Goal: Find specific page/section: Find specific page/section

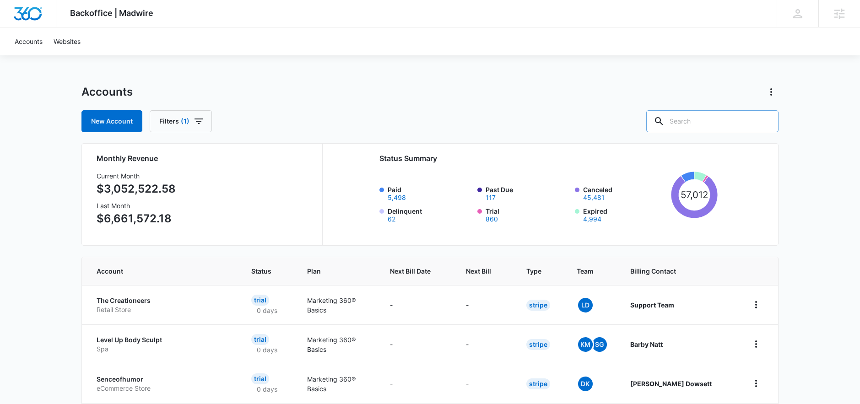
click at [701, 124] on input "text" at bounding box center [713, 121] width 132 height 22
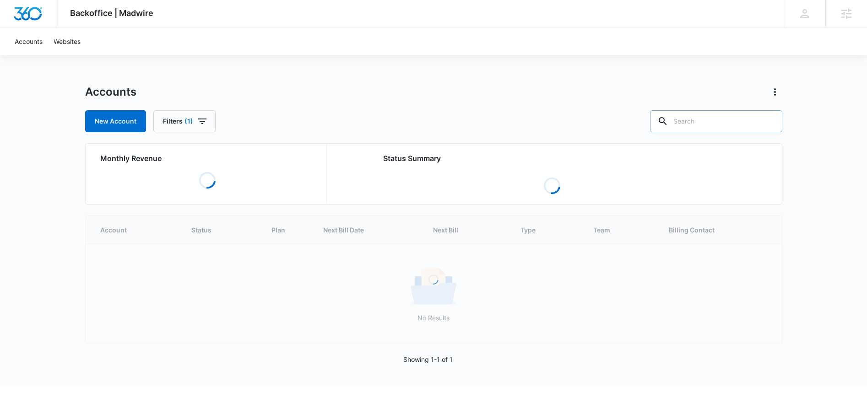
click at [735, 122] on input "text" at bounding box center [716, 121] width 132 height 22
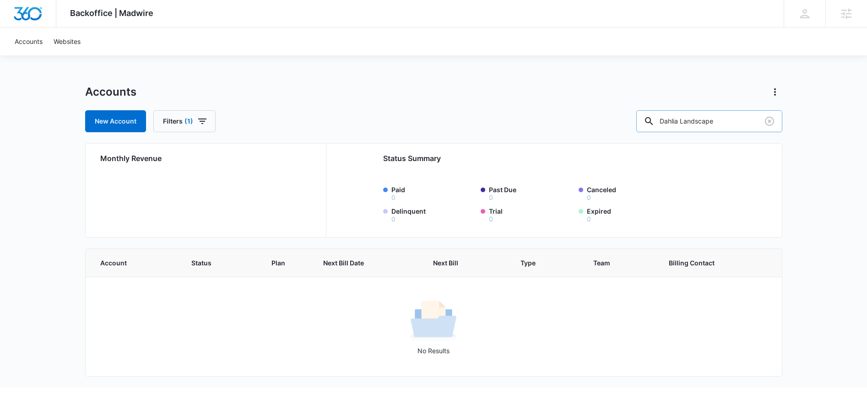
click at [744, 124] on input "Dahlia Landscape" at bounding box center [710, 121] width 146 height 22
click at [712, 120] on input "Antoni" at bounding box center [710, 121] width 146 height 22
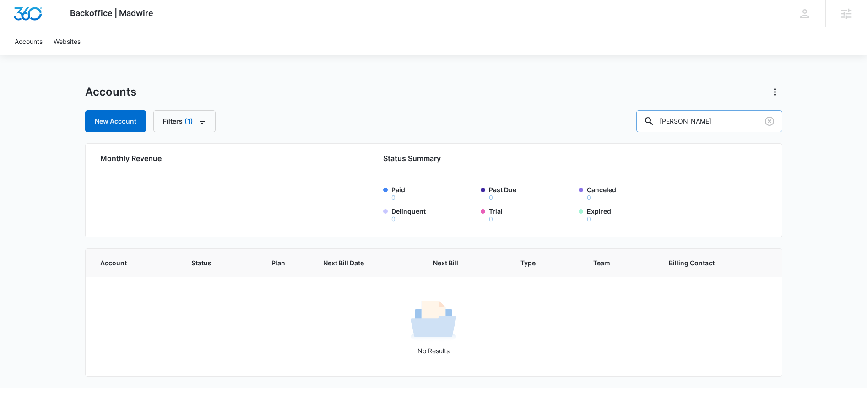
click at [712, 120] on input "Antoni" at bounding box center [710, 121] width 146 height 22
click at [740, 123] on input "Dahlia Landscape" at bounding box center [710, 121] width 146 height 22
click at [718, 120] on input "Dahlia Landscape" at bounding box center [710, 121] width 146 height 22
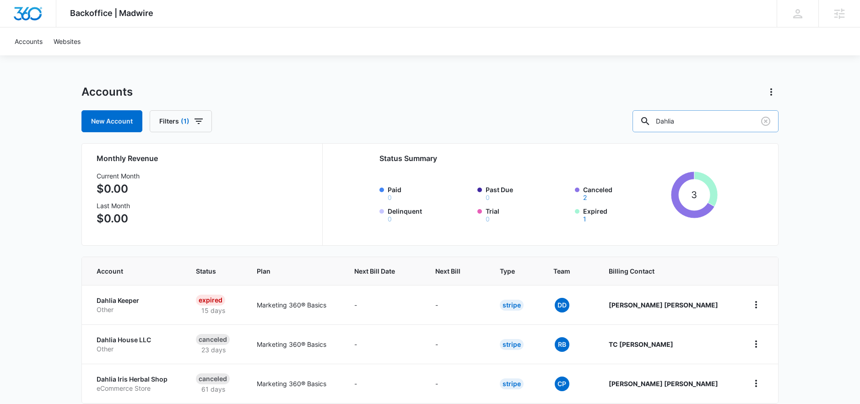
click at [690, 122] on input "Dahlia" at bounding box center [706, 121] width 146 height 22
type input "Dalia landscape"
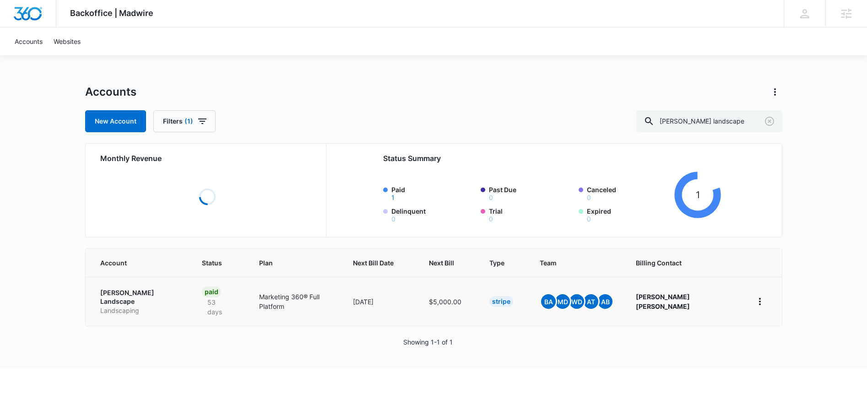
click at [142, 291] on td "Dalia Landscape Landscaping" at bounding box center [139, 301] width 106 height 49
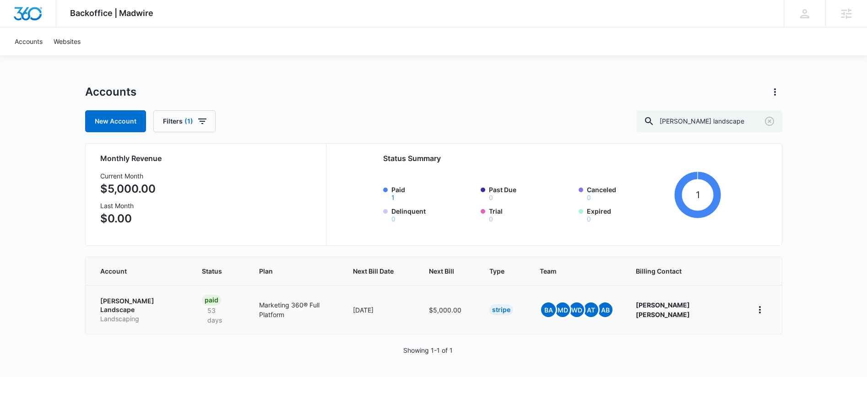
click at [144, 299] on p "Dalia Landscape" at bounding box center [140, 306] width 80 height 18
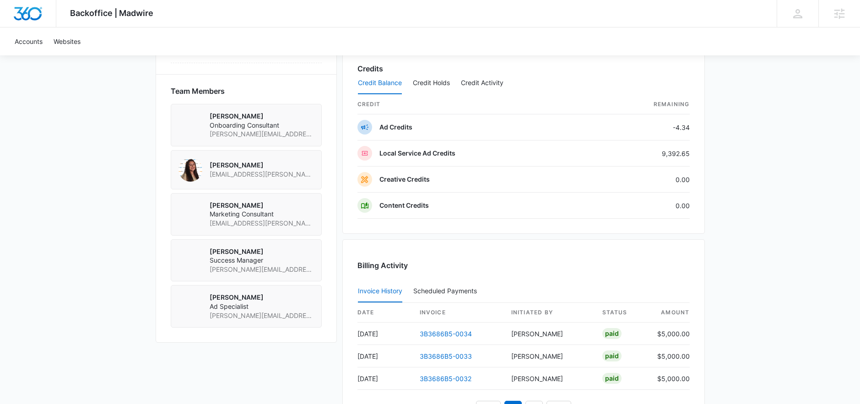
scroll to position [663, 0]
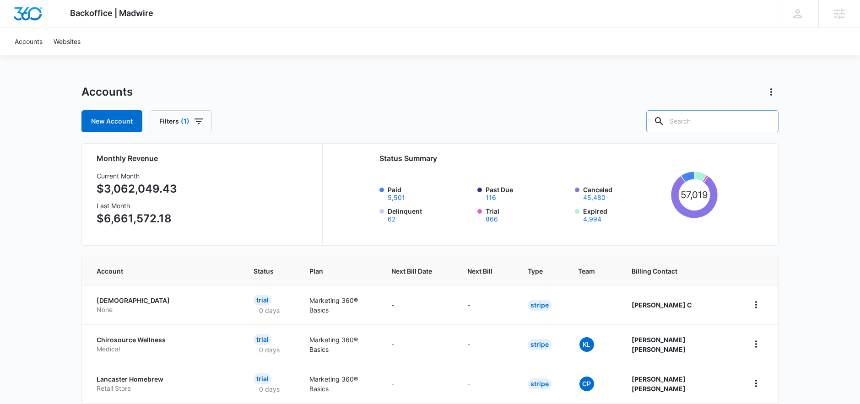
click at [706, 115] on input "text" at bounding box center [713, 121] width 132 height 22
type input "dalia landscape"
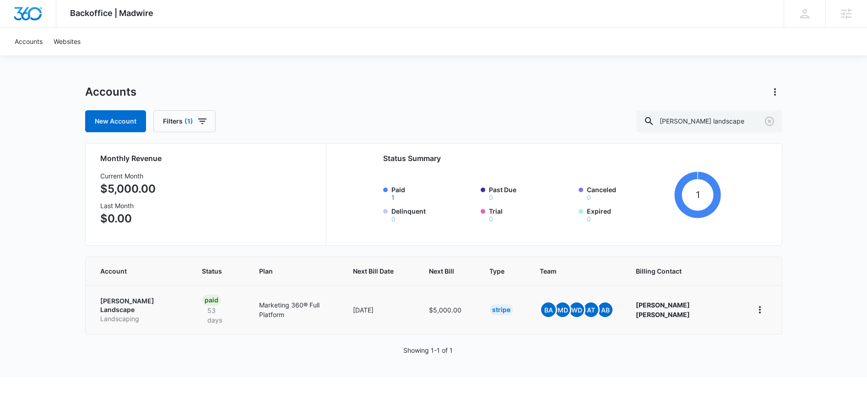
click at [138, 299] on p "Dalia Landscape" at bounding box center [140, 306] width 80 height 18
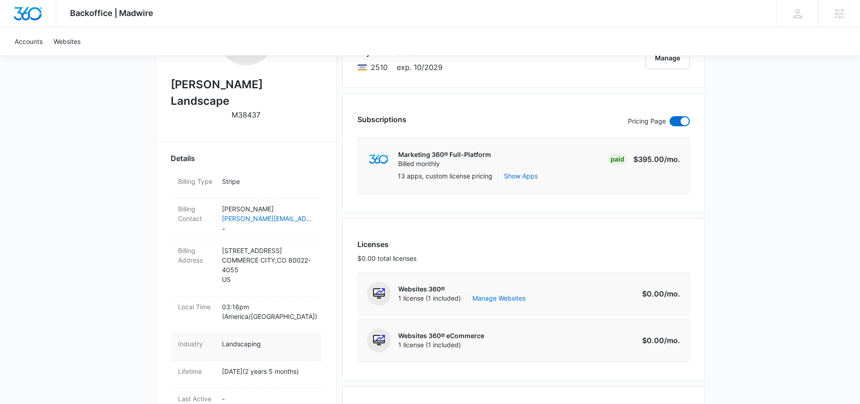
scroll to position [180, 0]
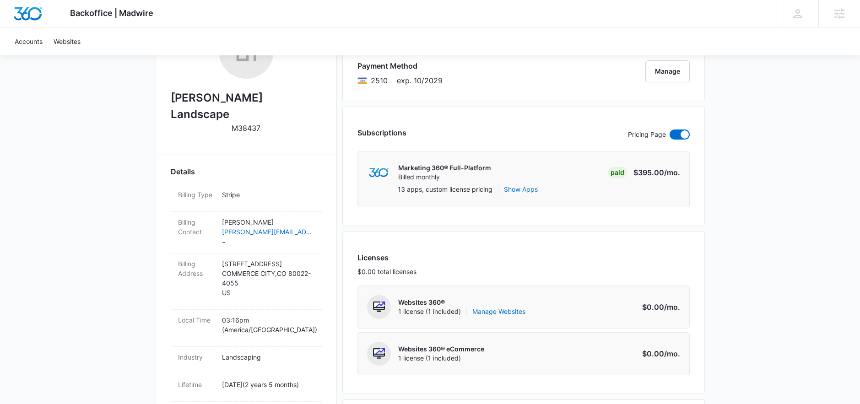
click at [244, 123] on p "M38437" at bounding box center [246, 128] width 29 height 11
copy p "M38437"
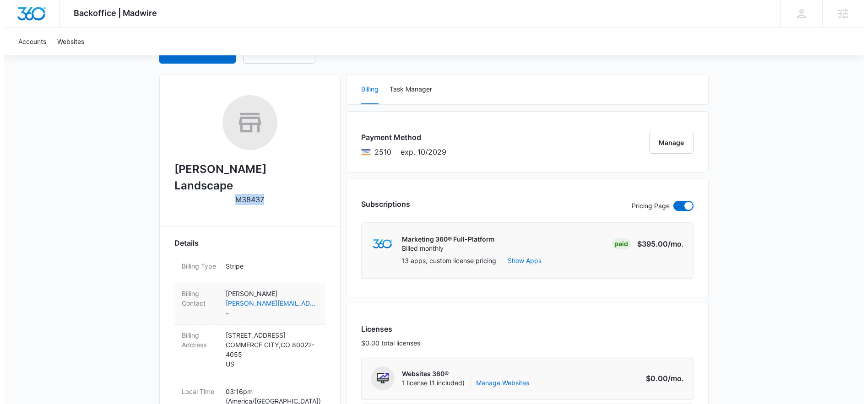
scroll to position [0, 0]
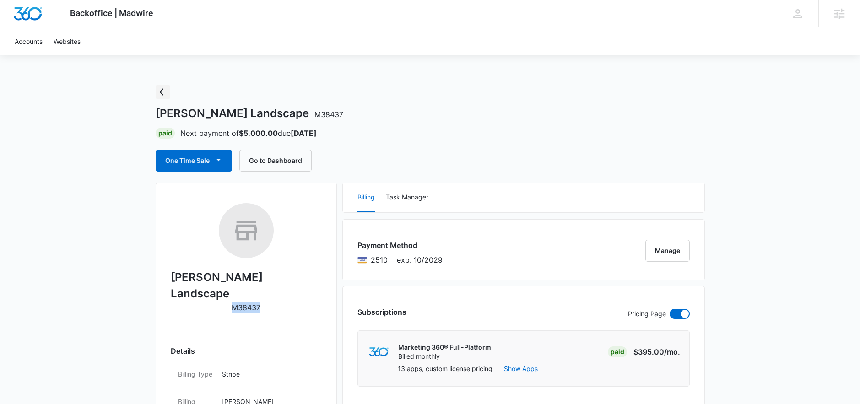
click at [161, 87] on icon "Back" at bounding box center [163, 92] width 11 height 11
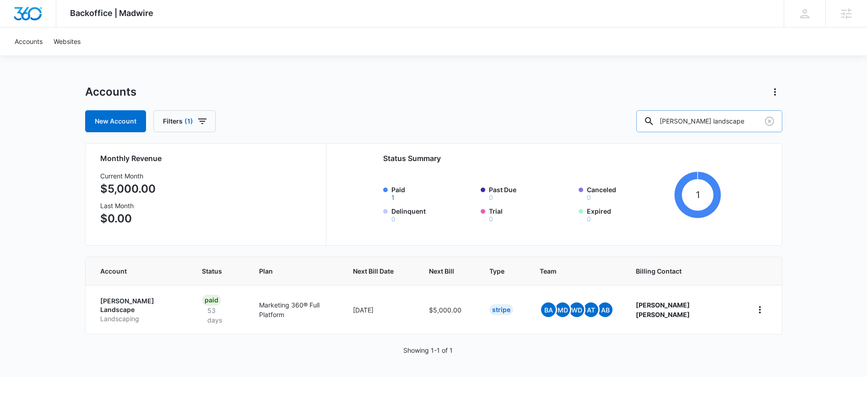
click at [699, 129] on input "dalia landscape" at bounding box center [710, 121] width 146 height 22
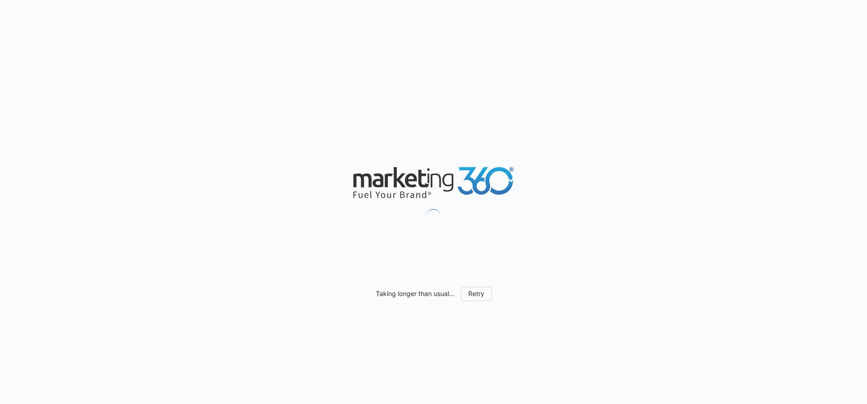
click at [34, 55] on div "Taking longer than usual... Retry" at bounding box center [433, 202] width 867 height 404
